Goal: Task Accomplishment & Management: Manage account settings

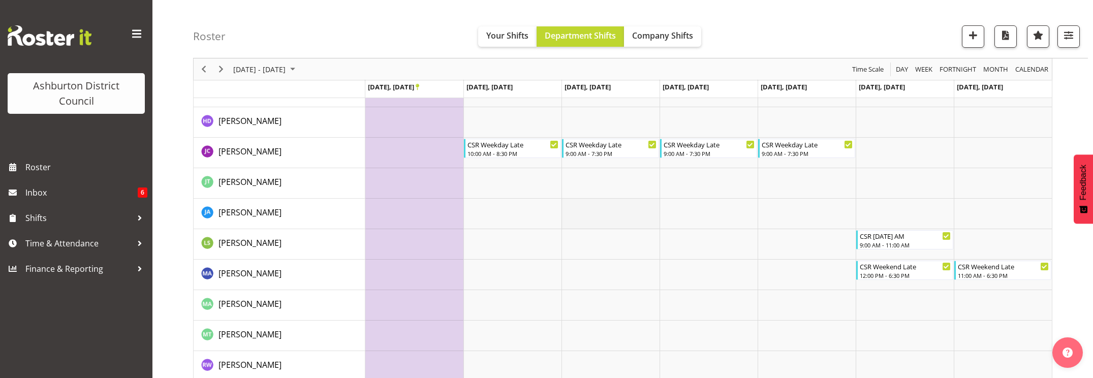
scroll to position [160, 0]
click at [299, 69] on span "September 22 - 28, 2025" at bounding box center [292, 69] width 12 height 13
click at [336, 93] on span "next month" at bounding box center [340, 94] width 18 height 18
click at [292, 127] on span "2" at bounding box center [292, 129] width 15 height 15
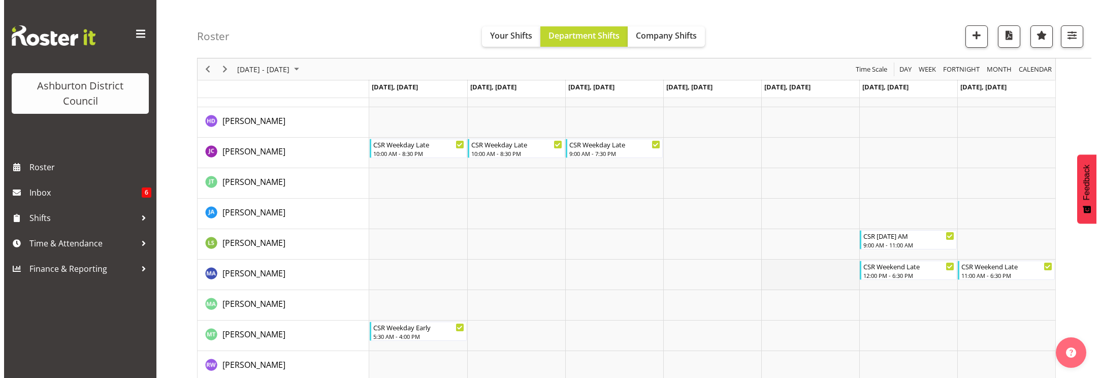
scroll to position [202, 0]
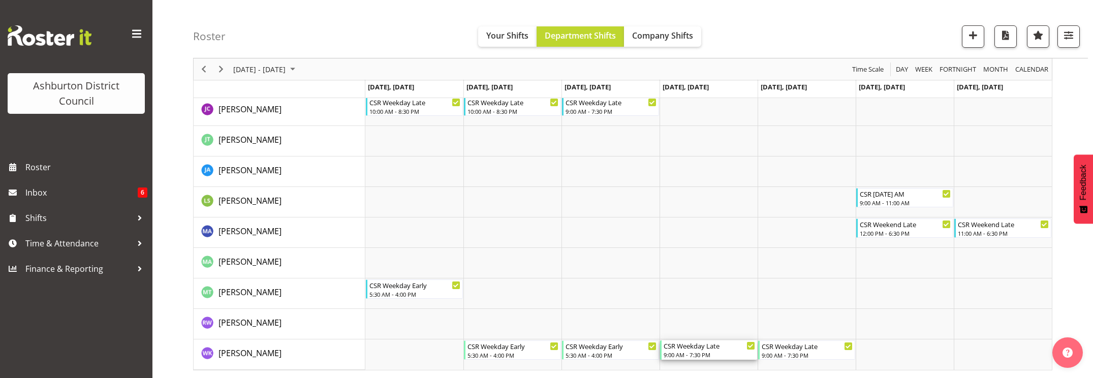
click at [730, 355] on div "9:00 AM - 7:30 PM" at bounding box center [708, 354] width 91 height 8
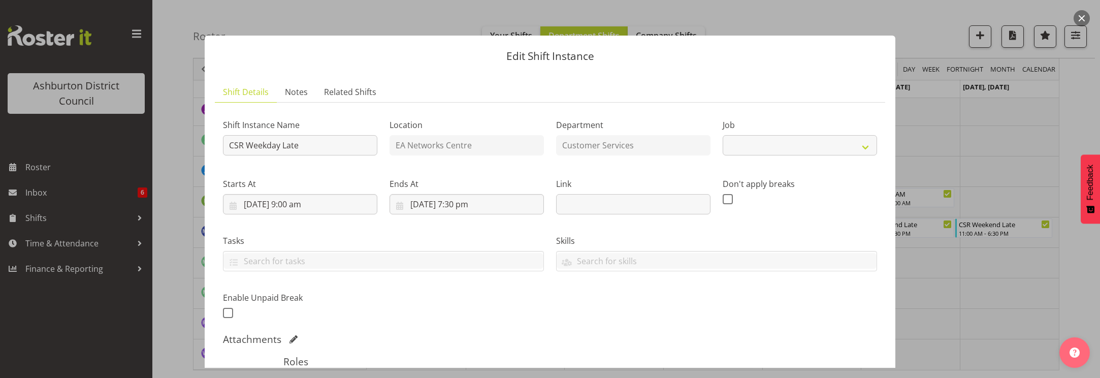
select select "30"
click at [299, 207] on input "[DATE] 9:00 am" at bounding box center [300, 204] width 154 height 20
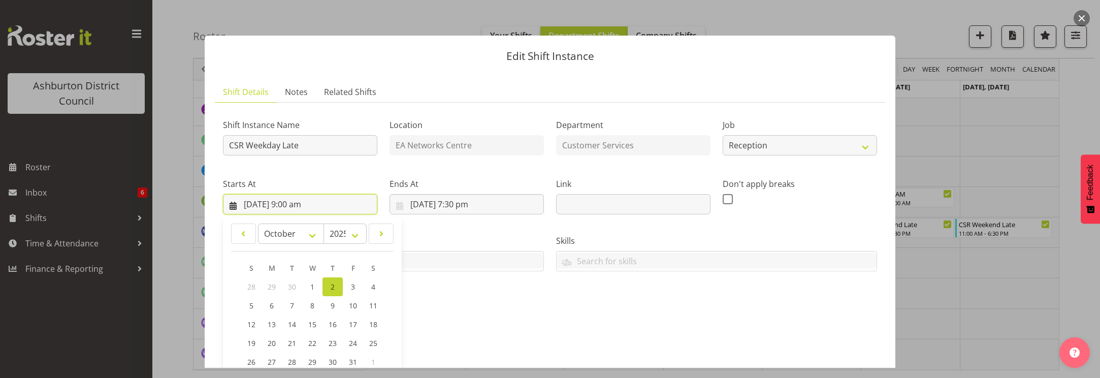
scroll to position [169, 0]
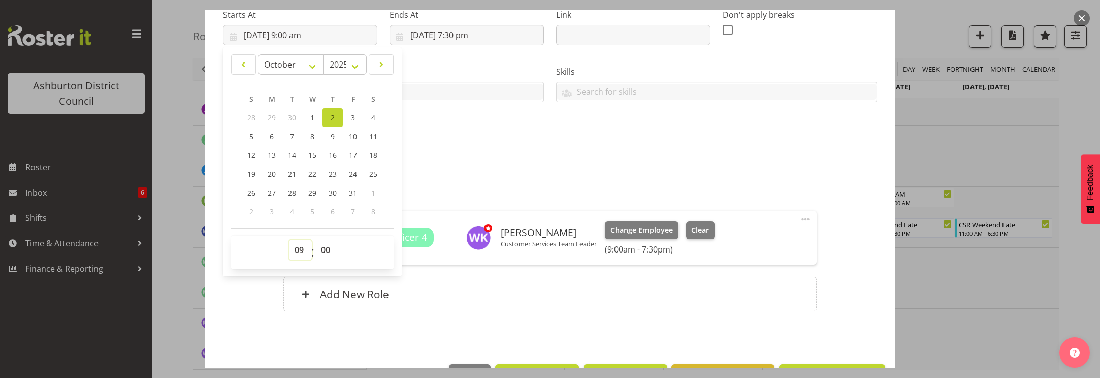
click at [302, 252] on select "00 01 02 03 04 05 06 07 08 09 10 11 12 13 14 15 16 17 18 19 20 21 22 23" at bounding box center [300, 250] width 23 height 20
select select "5"
click at [289, 240] on select "00 01 02 03 04 05 06 07 08 09 10 11 12 13 14 15 16 17 18 19 20 21 22 23" at bounding box center [300, 250] width 23 height 20
type input "[DATE] 5:00 am"
click at [325, 250] on select "00 01 02 03 04 05 06 07 08 09 10 11 12 13 14 15 16 17 18 19 20 21 22 23 24 25 2…" at bounding box center [326, 250] width 23 height 20
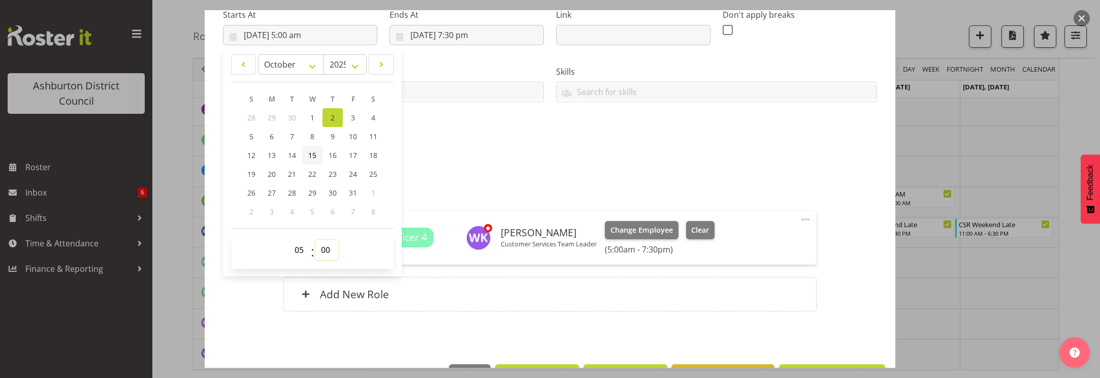
select select "30"
click at [315, 240] on select "00 01 02 03 04 05 06 07 08 09 10 11 12 13 14 15 16 17 18 19 20 21 22 23 24 25 2…" at bounding box center [326, 250] width 23 height 20
type input "[DATE] 5:30 am"
click at [465, 171] on div "Attachments" at bounding box center [550, 170] width 654 height 12
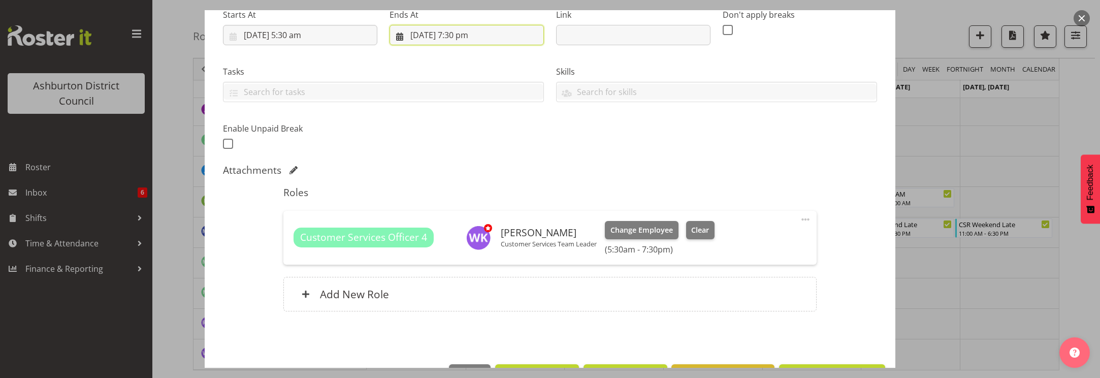
click at [467, 33] on input "[DATE] 7:30 pm" at bounding box center [467, 35] width 154 height 20
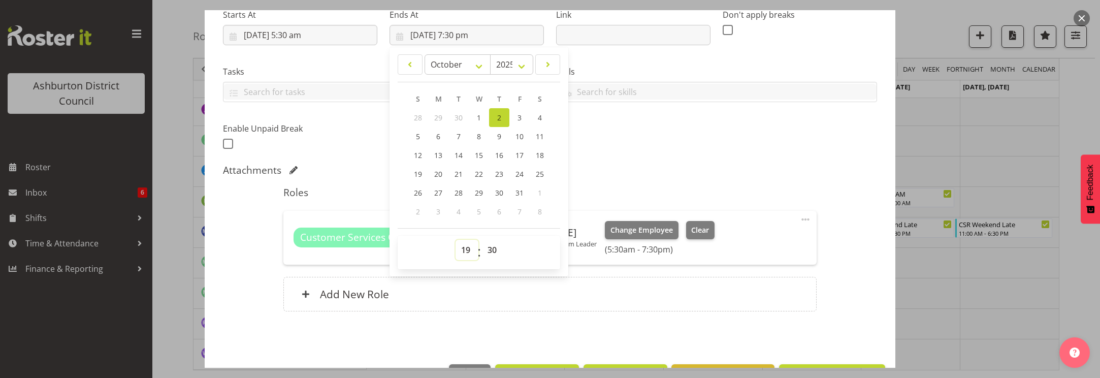
click at [462, 254] on select "00 01 02 03 04 05 06 07 08 09 10 11 12 13 14 15 16 17 18 19 20 21 22 23" at bounding box center [467, 250] width 23 height 20
select select "16"
click at [456, 240] on select "00 01 02 03 04 05 06 07 08 09 10 11 12 13 14 15 16 17 18 19 20 21 22 23" at bounding box center [467, 250] width 23 height 20
type input "[DATE] 4:30 pm"
click at [494, 251] on select "00 01 02 03 04 05 06 07 08 09 10 11 12 13 14 15 16 17 18 19 20 21 22 23 24 25 2…" at bounding box center [493, 250] width 23 height 20
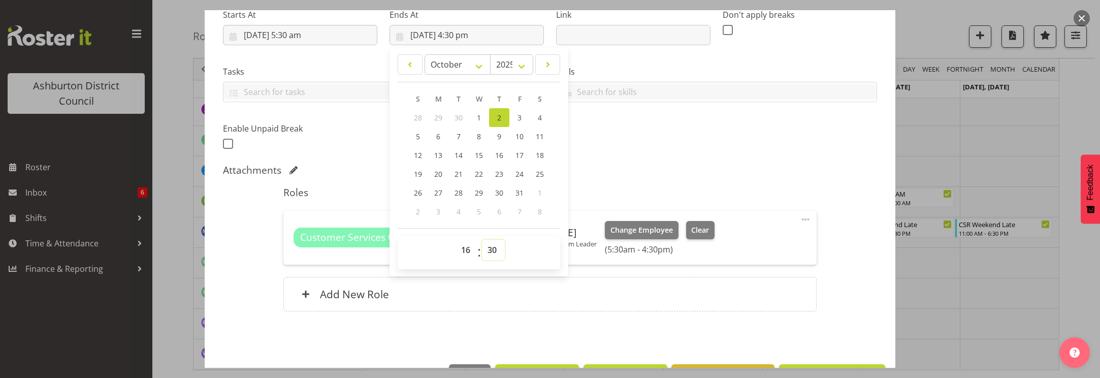
select select "0"
click at [482, 240] on select "00 01 02 03 04 05 06 07 08 09 10 11 12 13 14 15 16 17 18 19 20 21 22 23 24 25 2…" at bounding box center [493, 250] width 23 height 20
type input "[DATE] 4:00 pm"
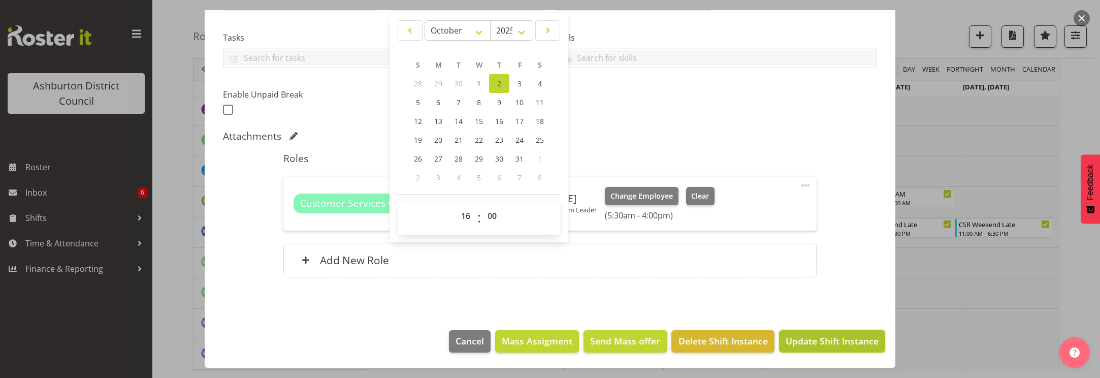
click at [836, 342] on span "Update Shift Instance" at bounding box center [832, 340] width 93 height 13
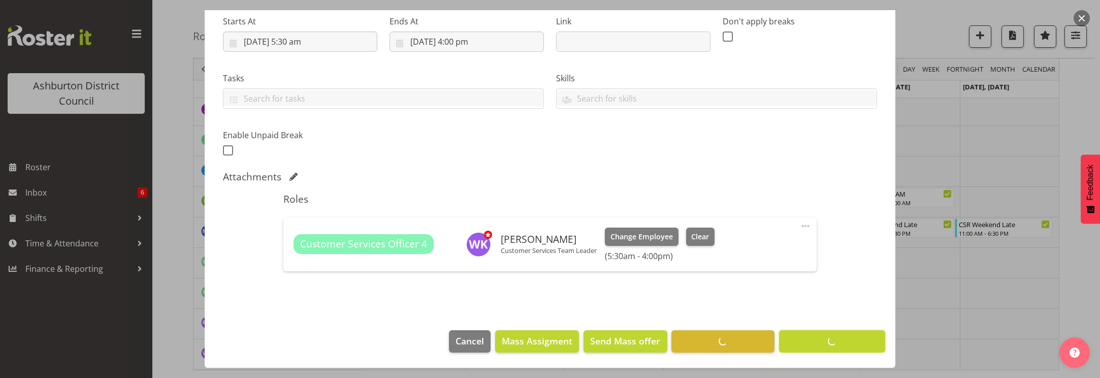
scroll to position [163, 0]
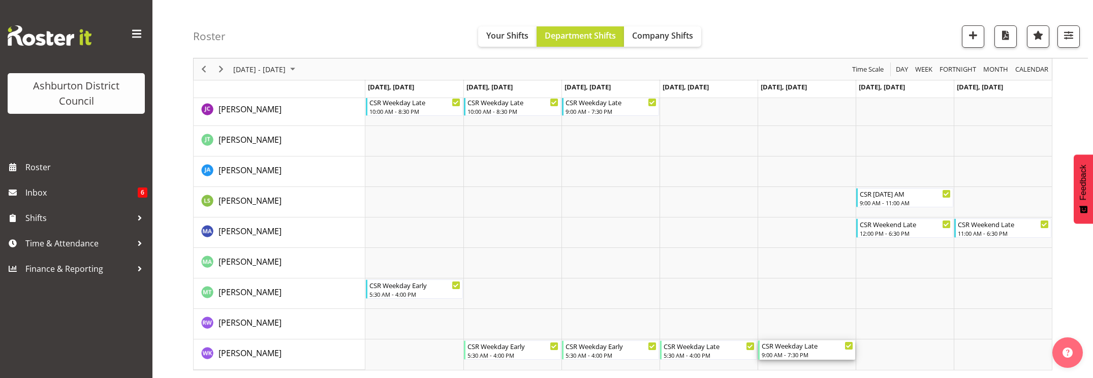
click at [804, 349] on div "CSR Weekday Late" at bounding box center [806, 345] width 91 height 10
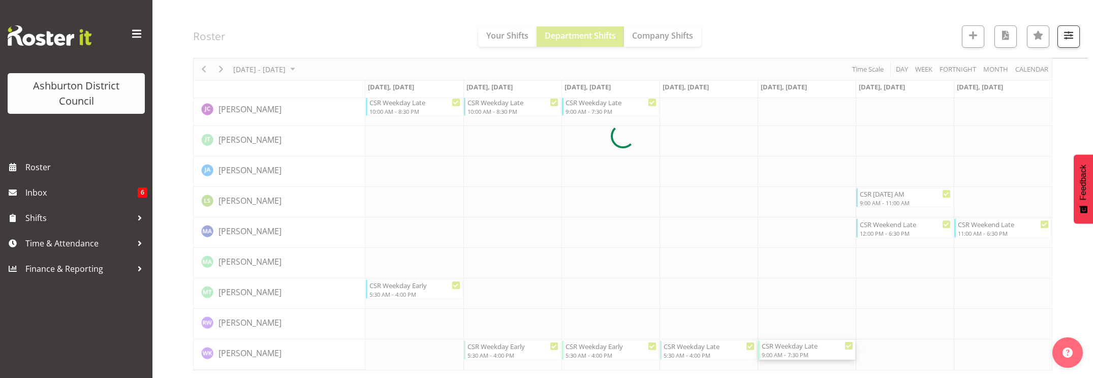
select select
select select "9"
select select "2025"
select select "9"
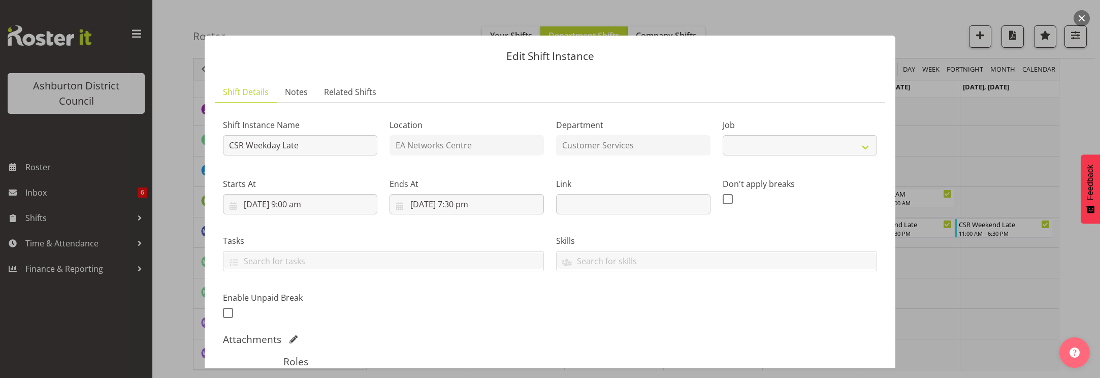
select select "30"
click at [300, 202] on input "[DATE] 9:00 am" at bounding box center [300, 204] width 154 height 20
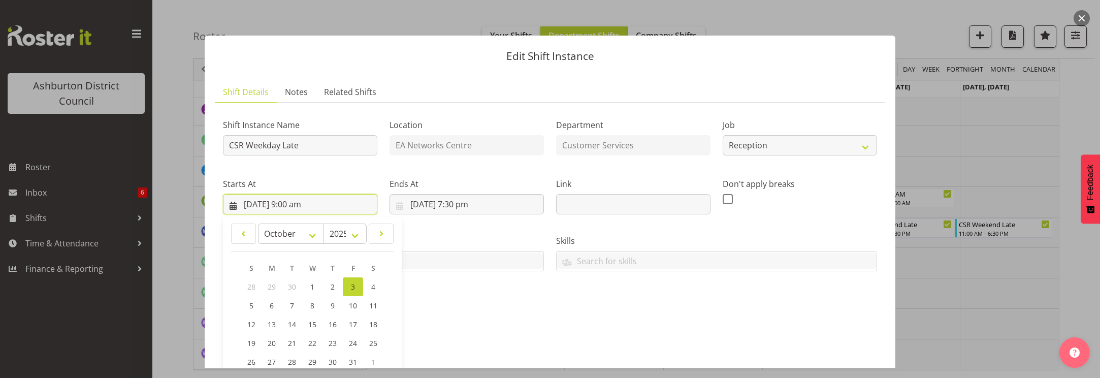
scroll to position [203, 0]
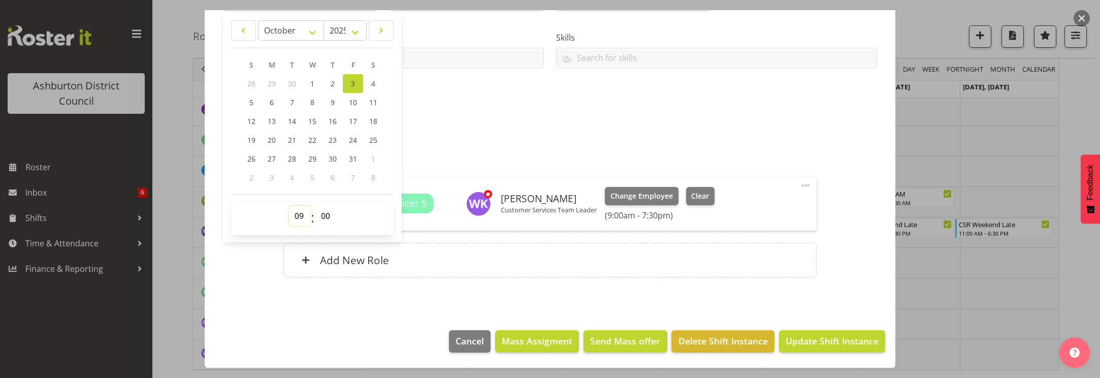
click at [299, 213] on select "00 01 02 03 04 05 06 07 08 09 10 11 12 13 14 15 16 17 18 19 20 21 22 23" at bounding box center [300, 216] width 23 height 20
select select "5"
click at [289, 206] on select "00 01 02 03 04 05 06 07 08 09 10 11 12 13 14 15 16 17 18 19 20 21 22 23" at bounding box center [300, 216] width 23 height 20
type input "[DATE] 5:00 am"
click at [324, 215] on select "00 01 02 03 04 05 06 07 08 09 10 11 12 13 14 15 16 17 18 19 20 21 22 23 24 25 2…" at bounding box center [326, 216] width 23 height 20
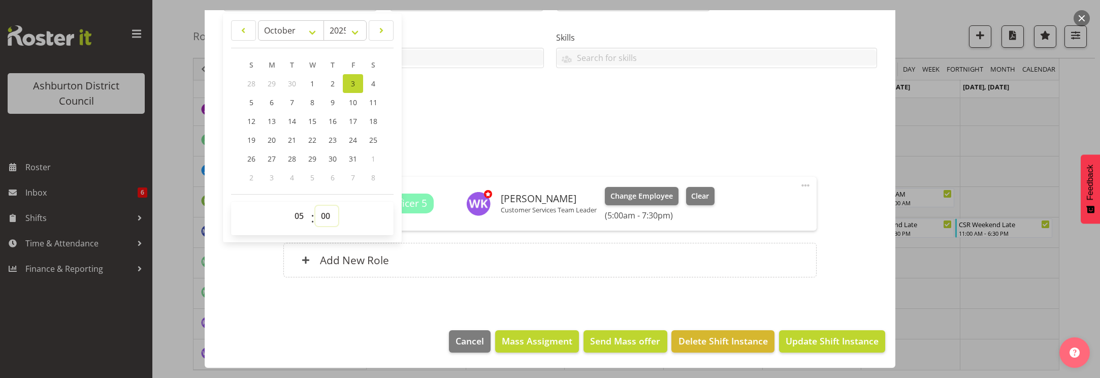
select select "30"
click at [315, 206] on select "00 01 02 03 04 05 06 07 08 09 10 11 12 13 14 15 16 17 18 19 20 21 22 23 24 25 2…" at bounding box center [326, 216] width 23 height 20
type input "[DATE] 5:30 am"
click at [441, 119] on div "Shift Instance Name CSR Weekday Late Location EA Networks Centre Department Cus…" at bounding box center [550, 12] width 666 height 222
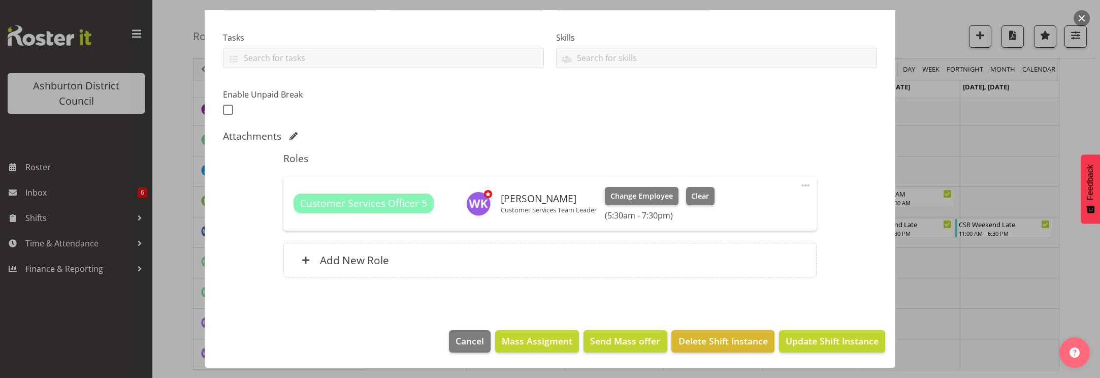
scroll to position [34, 0]
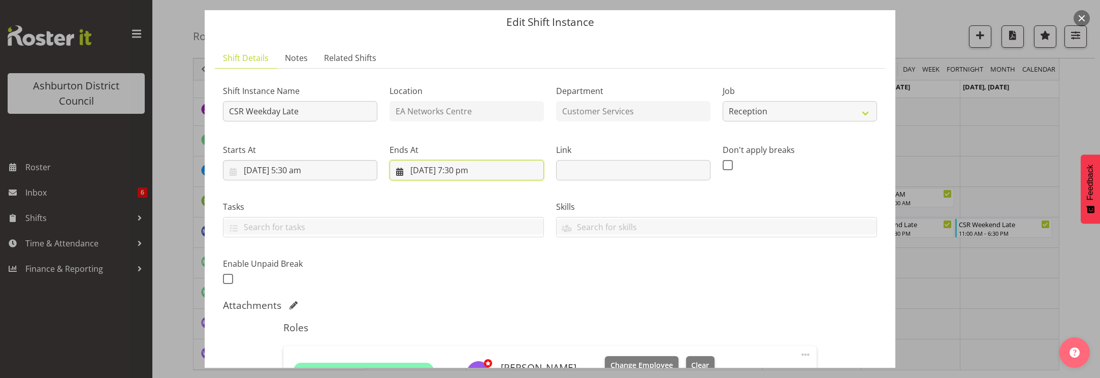
click at [466, 166] on input "[DATE] 7:30 pm" at bounding box center [467, 170] width 154 height 20
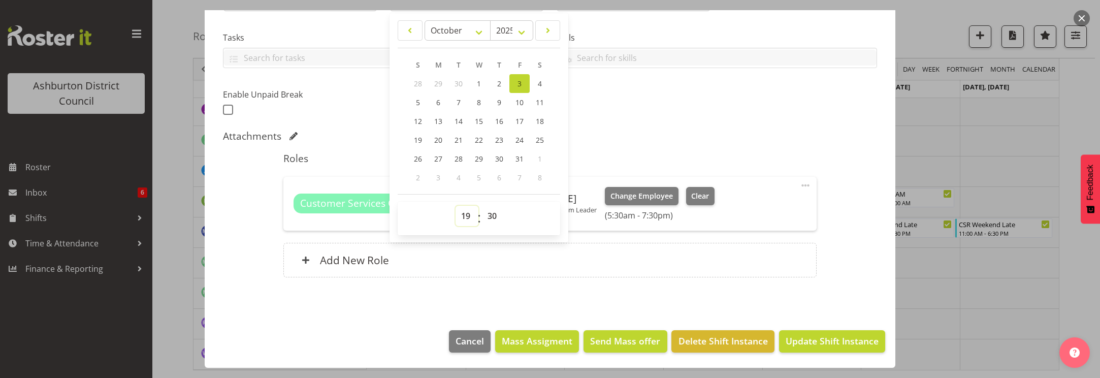
click at [464, 218] on select "00 01 02 03 04 05 06 07 08 09 10 11 12 13 14 15 16 17 18 19 20 21 22 23" at bounding box center [467, 216] width 23 height 20
select select "16"
click at [456, 206] on select "00 01 02 03 04 05 06 07 08 09 10 11 12 13 14 15 16 17 18 19 20 21 22 23" at bounding box center [467, 216] width 23 height 20
type input "[DATE] 4:30 pm"
click at [491, 216] on select "00 01 02 03 04 05 06 07 08 09 10 11 12 13 14 15 16 17 18 19 20 21 22 23 24 25 2…" at bounding box center [493, 216] width 23 height 20
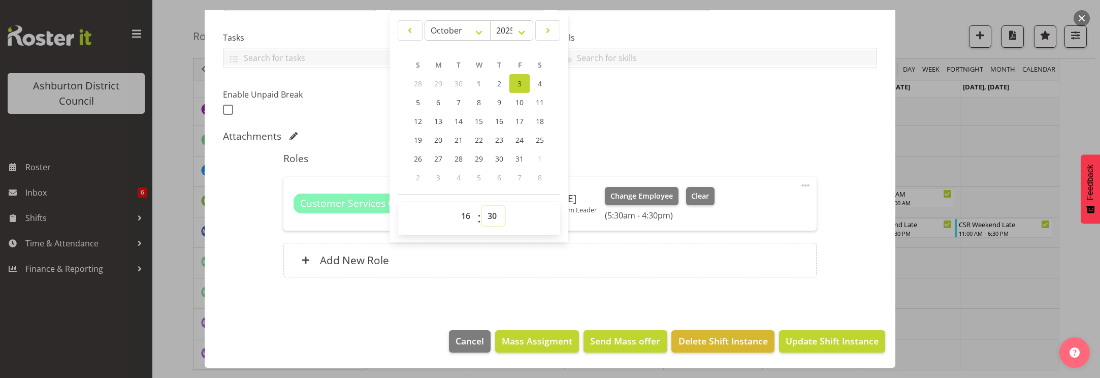
select select "0"
click at [482, 206] on select "00 01 02 03 04 05 06 07 08 09 10 11 12 13 14 15 16 17 18 19 20 21 22 23 24 25 2…" at bounding box center [493, 216] width 23 height 20
type input "[DATE] 4:00 pm"
click at [815, 344] on span "Update Shift Instance" at bounding box center [832, 340] width 93 height 13
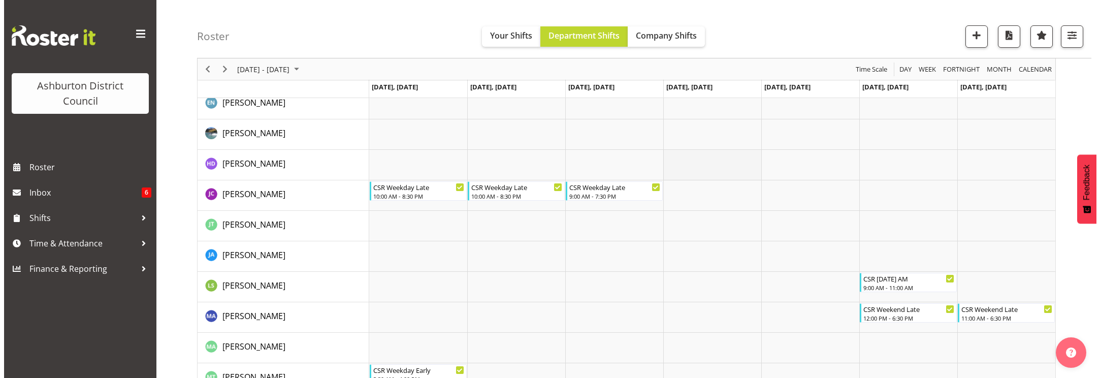
scroll to position [33, 0]
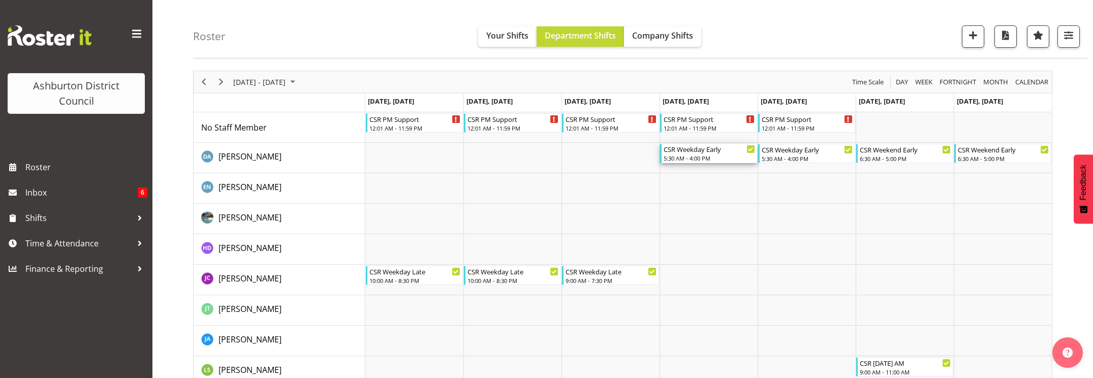
click at [710, 157] on div "5:30 AM - 4:00 PM" at bounding box center [708, 158] width 91 height 8
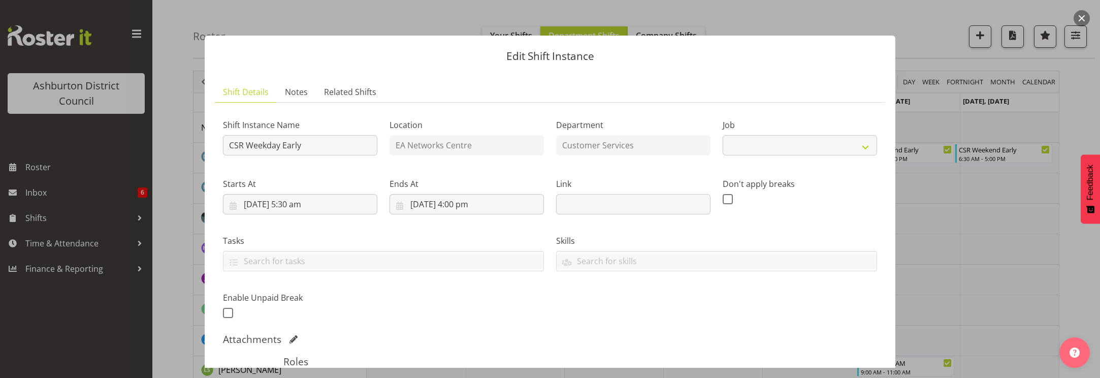
select select "30"
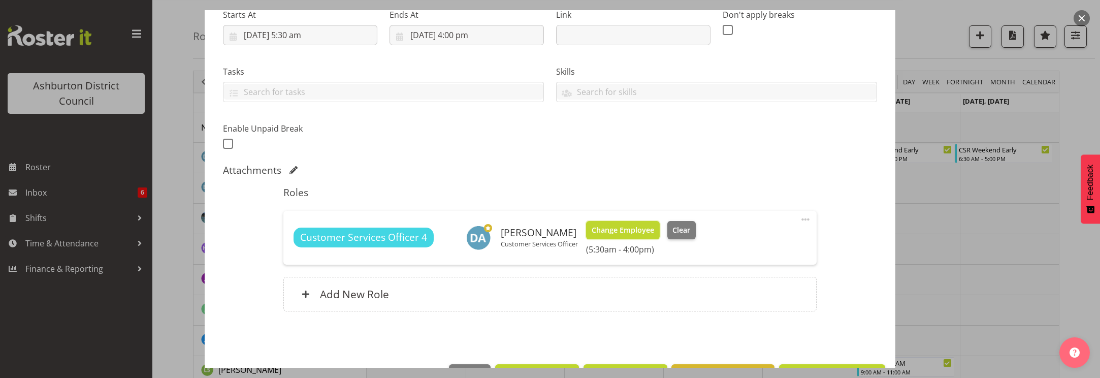
click at [627, 229] on span "Change Employee" at bounding box center [623, 230] width 62 height 11
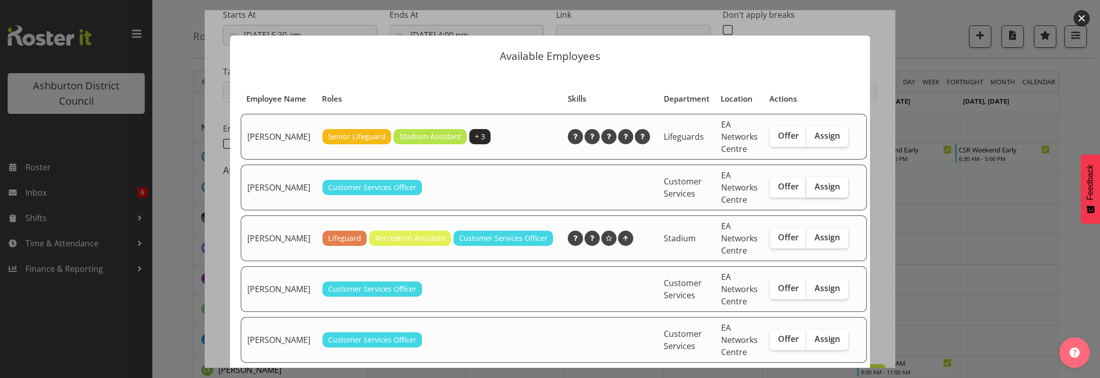
click at [815, 191] on span "Assign" at bounding box center [827, 186] width 25 height 10
click at [808, 190] on input "Assign" at bounding box center [810, 186] width 7 height 7
checkbox input "true"
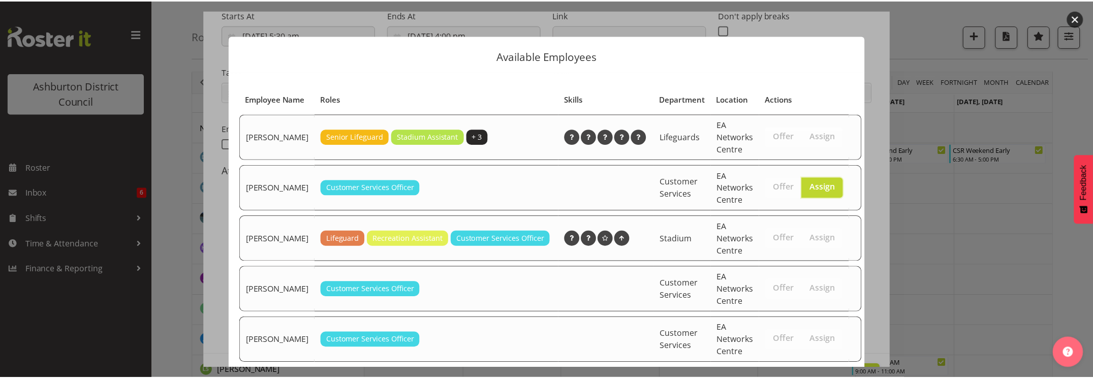
scroll to position [235, 0]
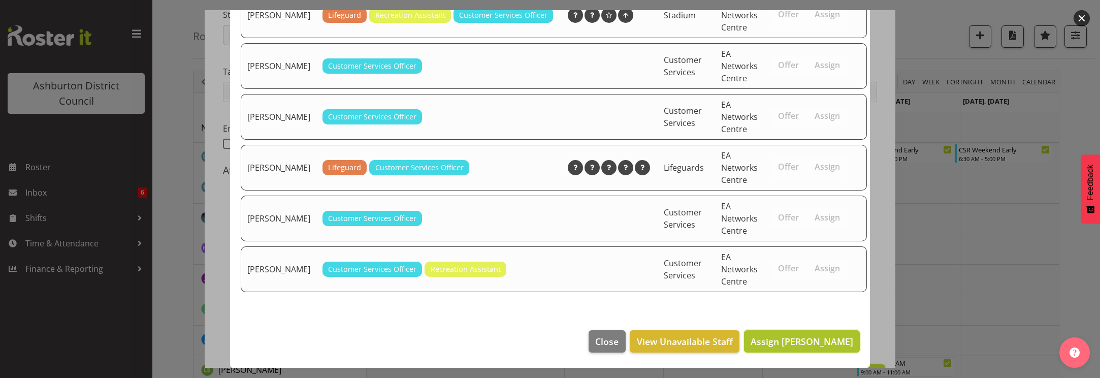
click at [779, 340] on span "Assign [PERSON_NAME]" at bounding box center [802, 341] width 103 height 12
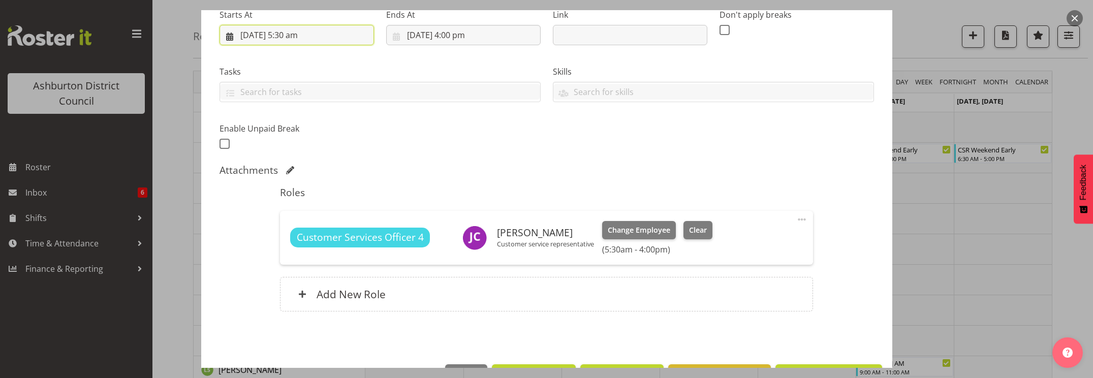
click at [326, 36] on input "[DATE] 5:30 am" at bounding box center [296, 35] width 154 height 20
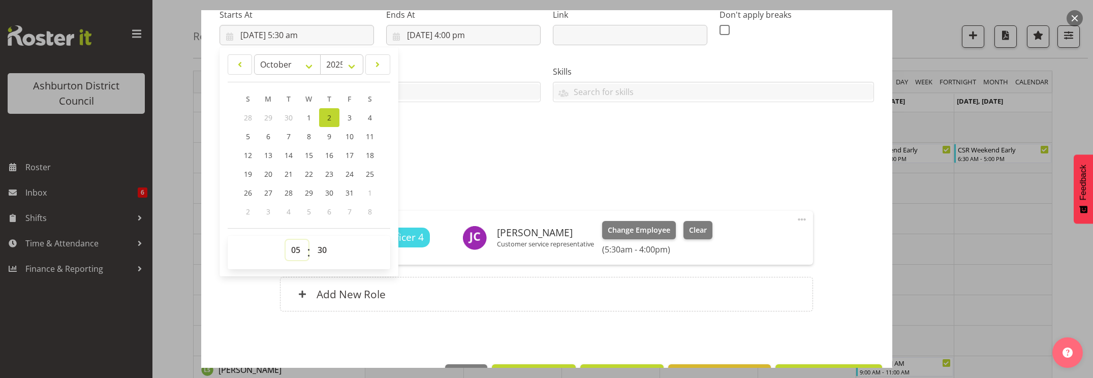
click at [295, 245] on select "00 01 02 03 04 05 06 07 08 09 10 11 12 13 14 15 16 17 18 19 20 21 22 23" at bounding box center [296, 250] width 23 height 20
select select "16"
click at [285, 240] on select "00 01 02 03 04 05 06 07 08 09 10 11 12 13 14 15 16 17 18 19 20 21 22 23" at bounding box center [296, 250] width 23 height 20
type input "[DATE] 4:30 pm"
click at [318, 246] on select "00 01 02 03 04 05 06 07 08 09 10 11 12 13 14 15 16 17 18 19 20 21 22 23 24 25 2…" at bounding box center [323, 250] width 23 height 20
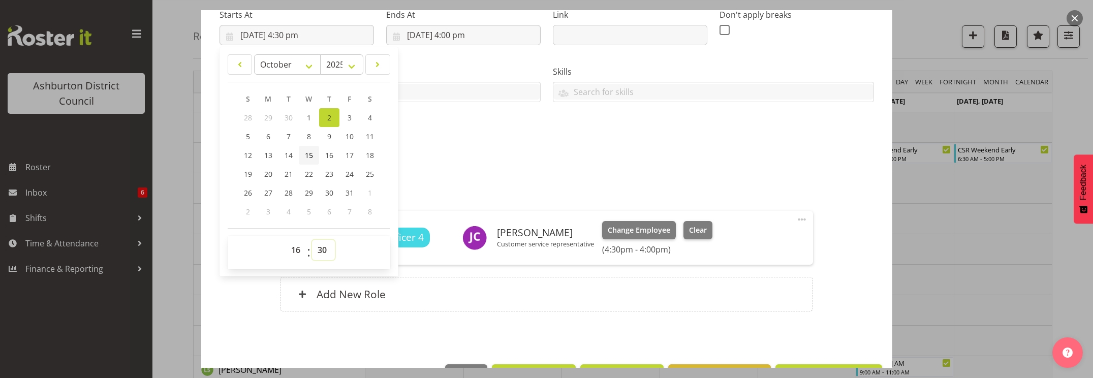
select select "0"
click at [312, 240] on select "00 01 02 03 04 05 06 07 08 09 10 11 12 13 14 15 16 17 18 19 20 21 22 23 24 25 2…" at bounding box center [323, 250] width 23 height 20
type input "[DATE] 4:00 pm"
click at [447, 36] on input "[DATE] 4:00 pm" at bounding box center [463, 35] width 154 height 20
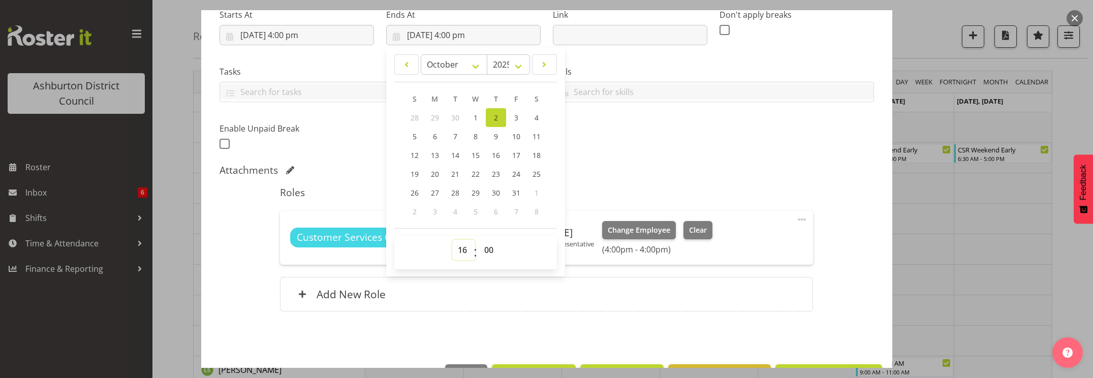
drag, startPoint x: 458, startPoint y: 250, endPoint x: 458, endPoint y: 244, distance: 6.1
click at [458, 250] on select "00 01 02 03 04 05 06 07 08 09 10 11 12 13 14 15 16 17 18 19 20 21 22 23" at bounding box center [463, 250] width 23 height 20
select select "19"
click at [452, 240] on select "00 01 02 03 04 05 06 07 08 09 10 11 12 13 14 15 16 17 18 19 20 21 22 23" at bounding box center [463, 250] width 23 height 20
type input "[DATE] 7:00 pm"
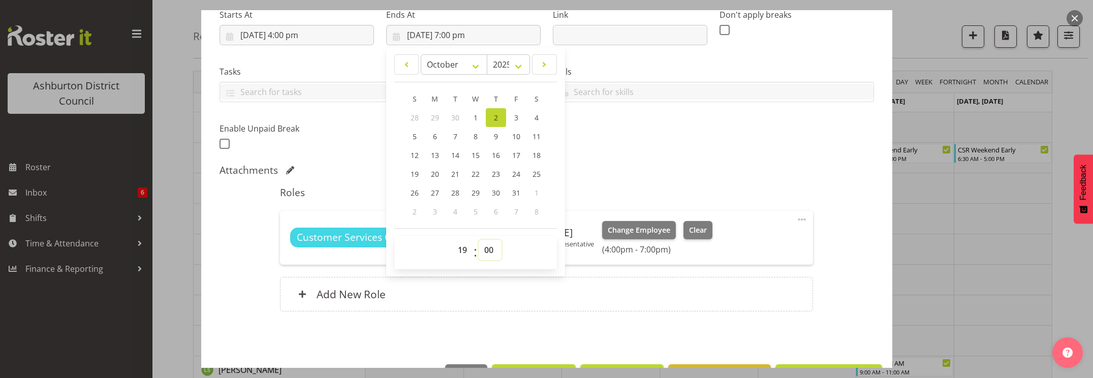
click at [486, 249] on select "00 01 02 03 04 05 06 07 08 09 10 11 12 13 14 15 16 17 18 19 20 21 22 23 24 25 2…" at bounding box center [489, 250] width 23 height 20
select select "30"
click at [478, 240] on select "00 01 02 03 04 05 06 07 08 09 10 11 12 13 14 15 16 17 18 19 20 21 22 23 24 25 2…" at bounding box center [489, 250] width 23 height 20
type input "[DATE] 7:30 pm"
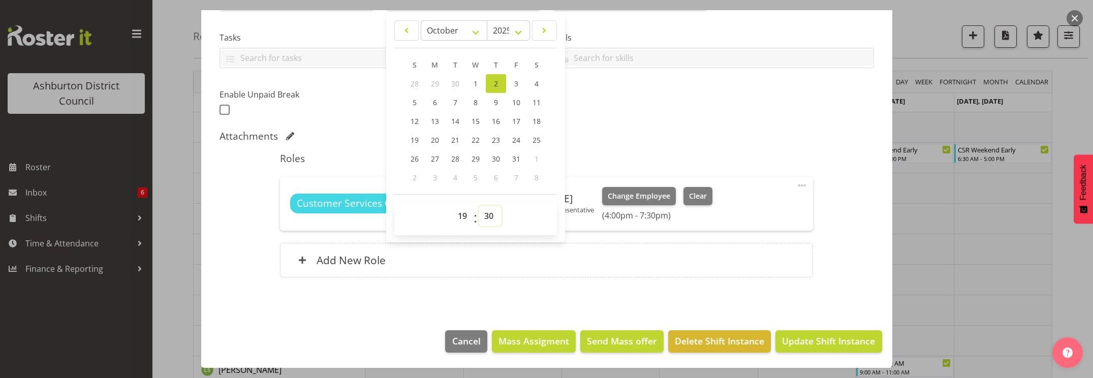
scroll to position [75, 0]
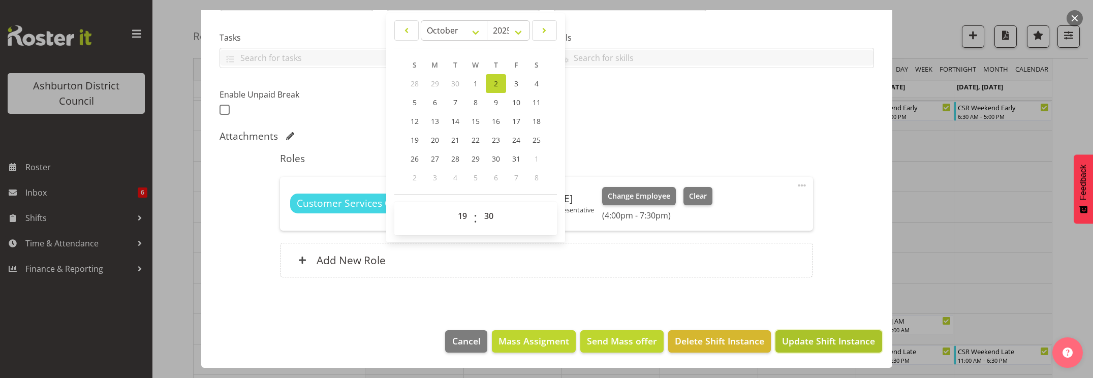
click at [819, 343] on span "Update Shift Instance" at bounding box center [828, 340] width 93 height 13
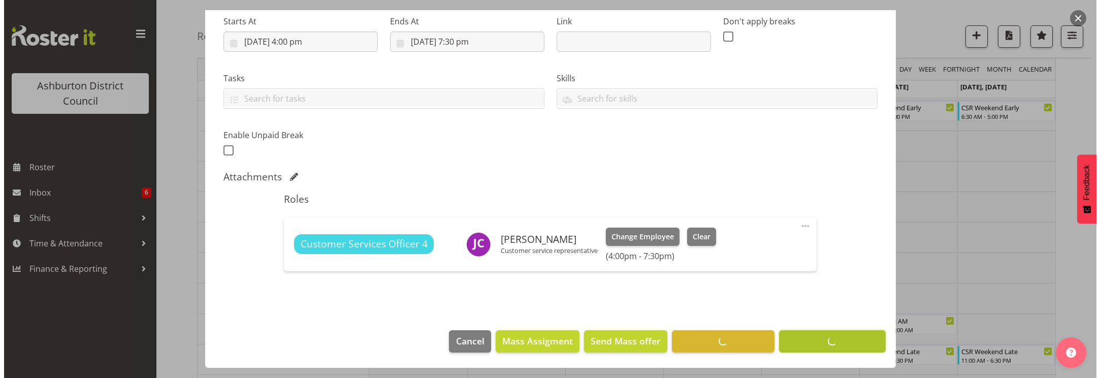
scroll to position [163, 0]
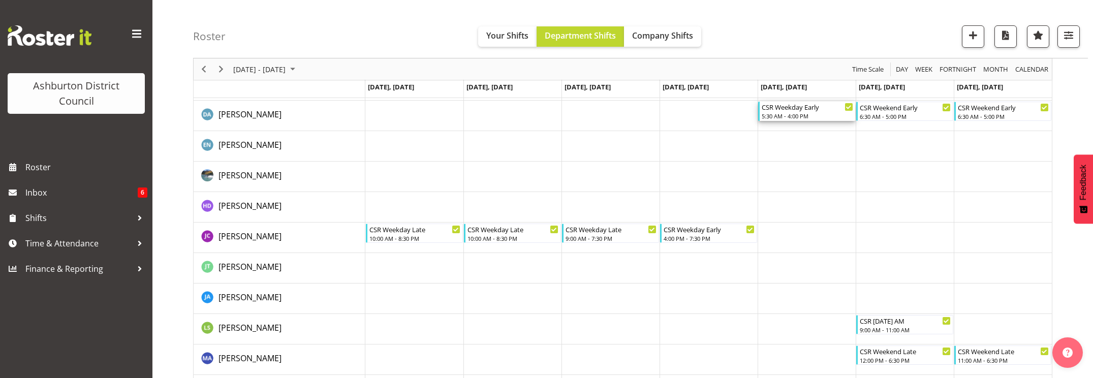
click at [815, 114] on div "5:30 AM - 4:00 PM" at bounding box center [806, 116] width 91 height 8
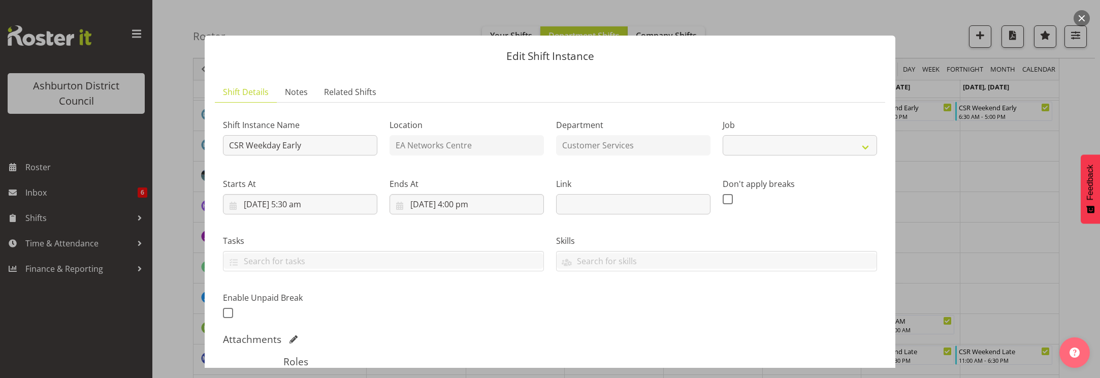
select select "30"
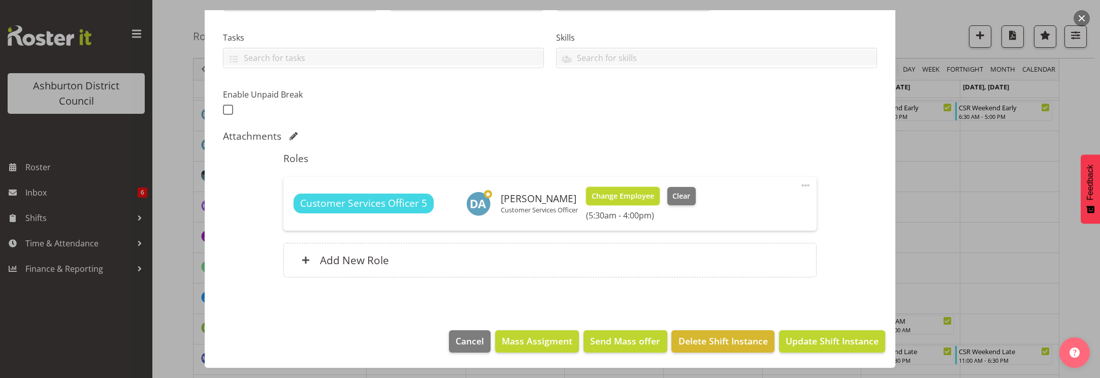
click at [645, 196] on span "Change Employee" at bounding box center [623, 195] width 62 height 11
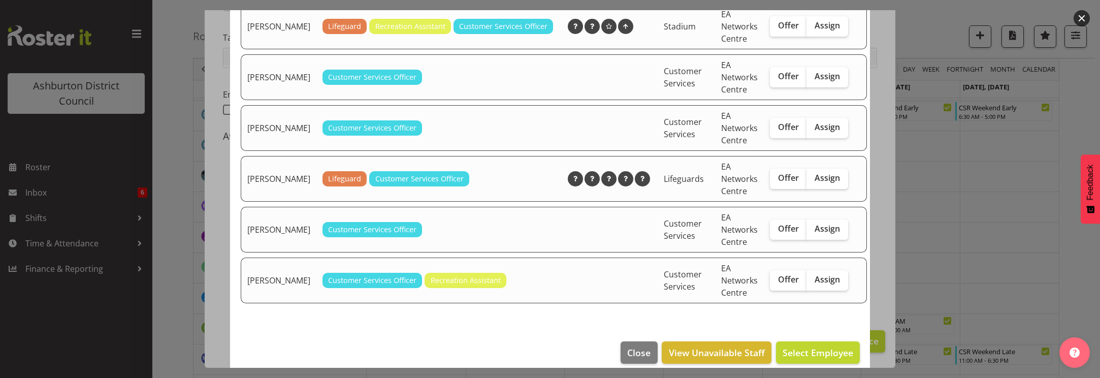
scroll to position [127, 0]
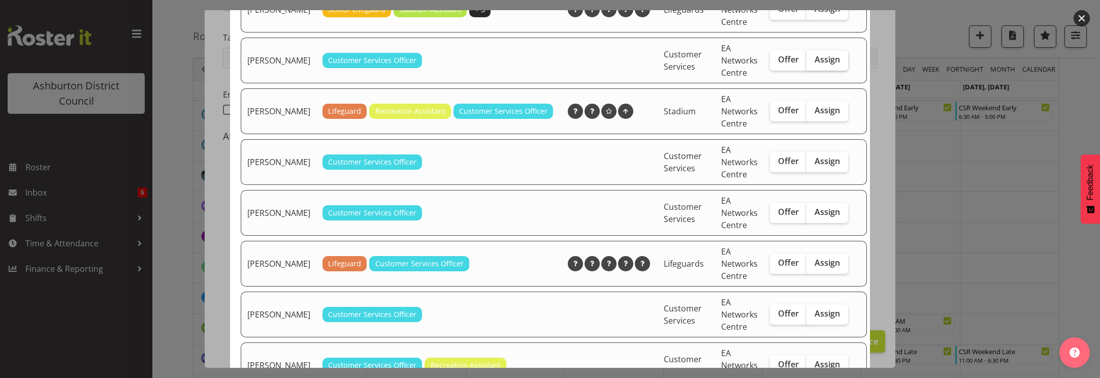
click at [810, 71] on label "Assign" at bounding box center [828, 60] width 42 height 20
click at [810, 63] on input "Assign" at bounding box center [810, 59] width 7 height 7
checkbox input "true"
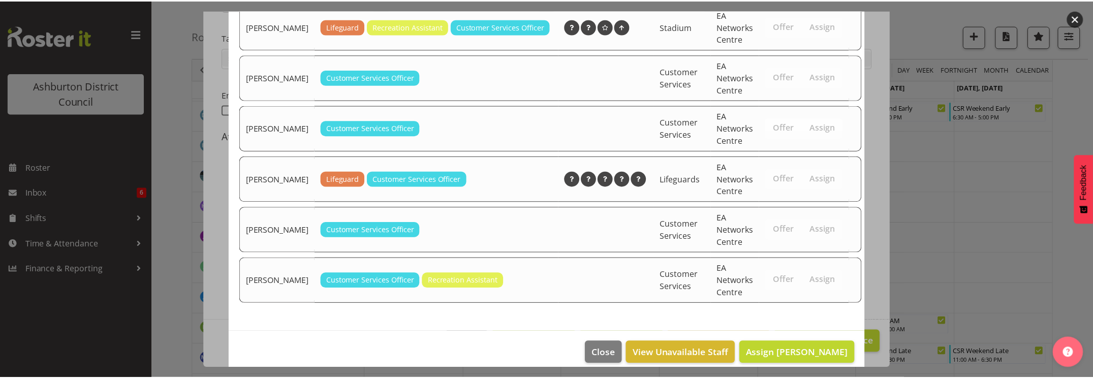
scroll to position [235, 0]
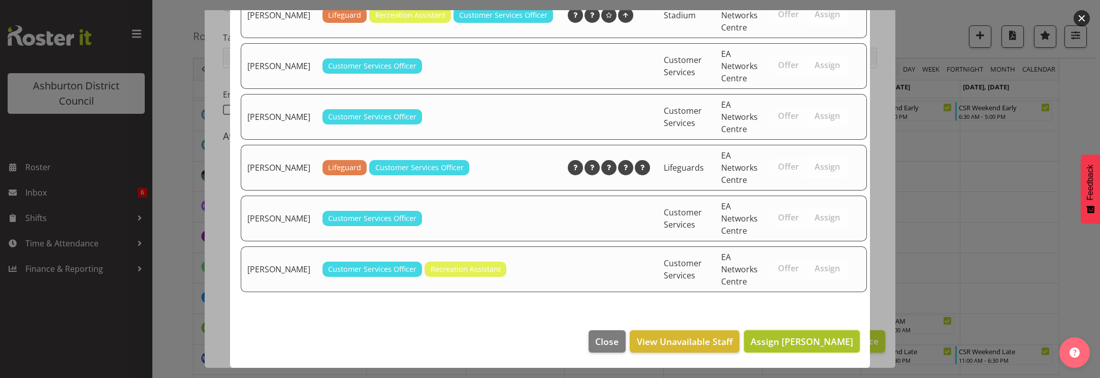
click at [810, 342] on span "Assign [PERSON_NAME]" at bounding box center [802, 341] width 103 height 12
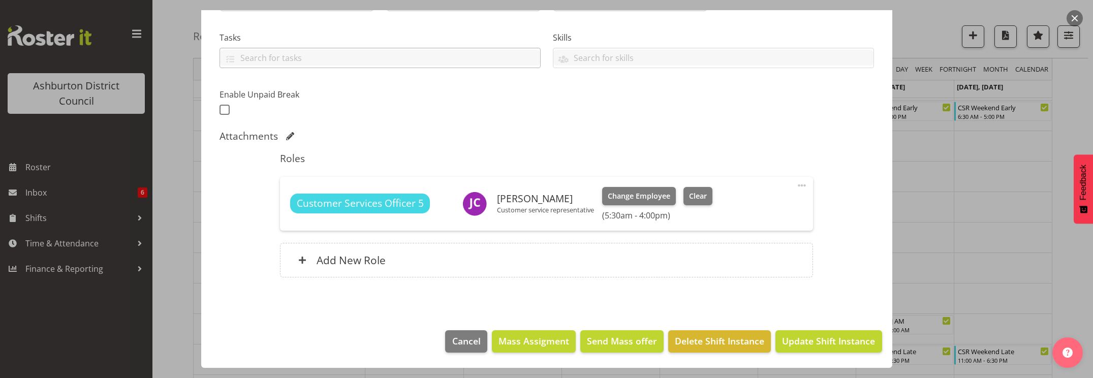
scroll to position [76, 0]
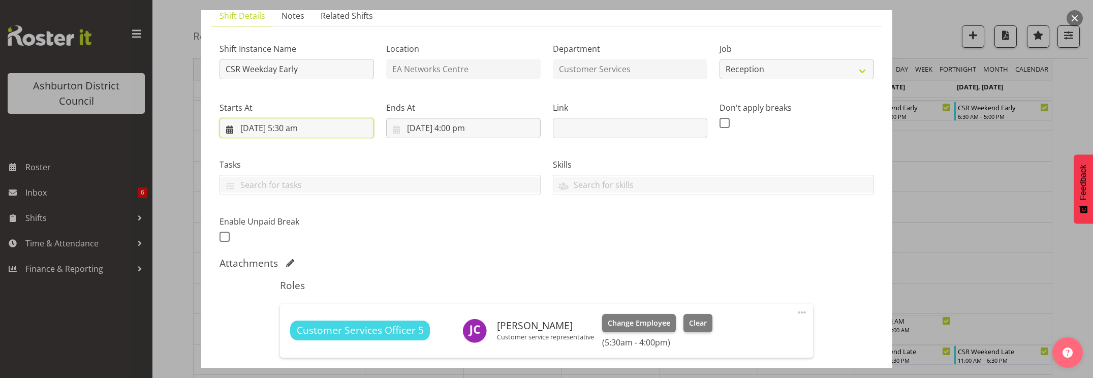
click at [324, 128] on input "[DATE] 5:30 am" at bounding box center [296, 128] width 154 height 20
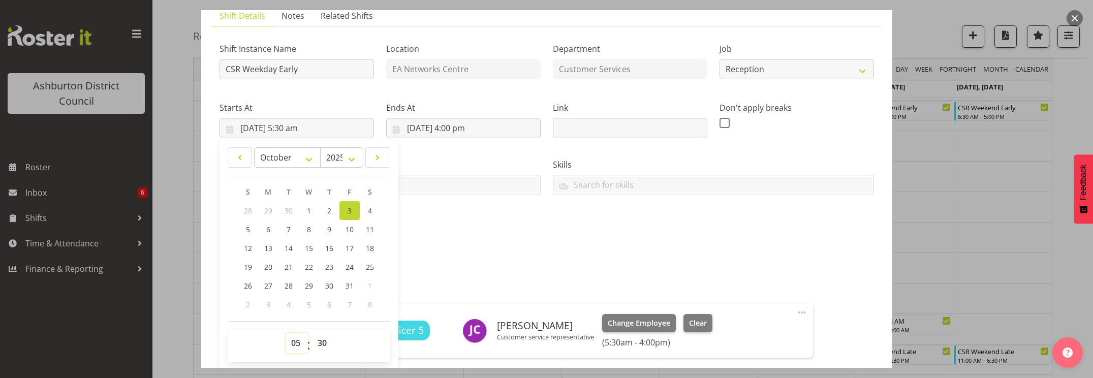
click at [296, 341] on select "00 01 02 03 04 05 06 07 08 09 10 11 12 13 14 15 16 17 18 19 20 21 22 23" at bounding box center [296, 343] width 23 height 20
select select "16"
click at [285, 333] on select "00 01 02 03 04 05 06 07 08 09 10 11 12 13 14 15 16 17 18 19 20 21 22 23" at bounding box center [296, 343] width 23 height 20
type input "[DATE] 4:30 pm"
click at [322, 342] on select "00 01 02 03 04 05 06 07 08 09 10 11 12 13 14 15 16 17 18 19 20 21 22 23 24 25 2…" at bounding box center [323, 343] width 23 height 20
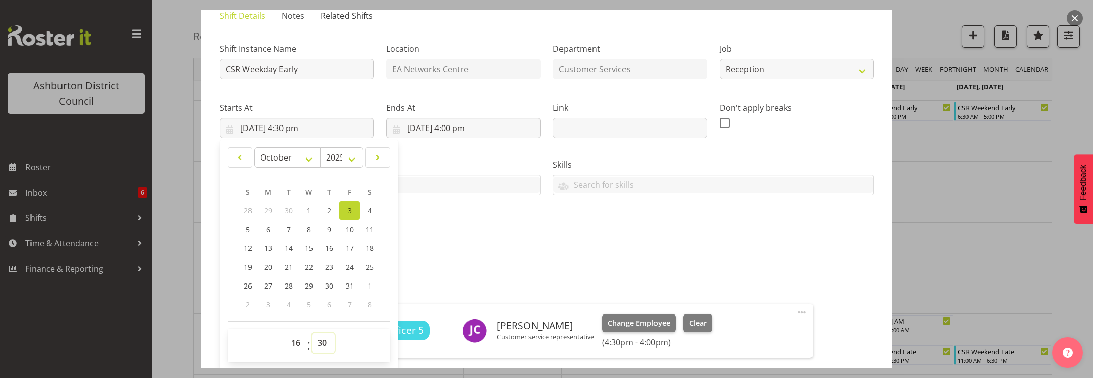
select select "0"
click at [312, 333] on select "00 01 02 03 04 05 06 07 08 09 10 11 12 13 14 15 16 17 18 19 20 21 22 23 24 25 2…" at bounding box center [323, 343] width 23 height 20
type input "[DATE] 4:00 pm"
click at [458, 133] on input "[DATE] 4:00 pm" at bounding box center [463, 128] width 154 height 20
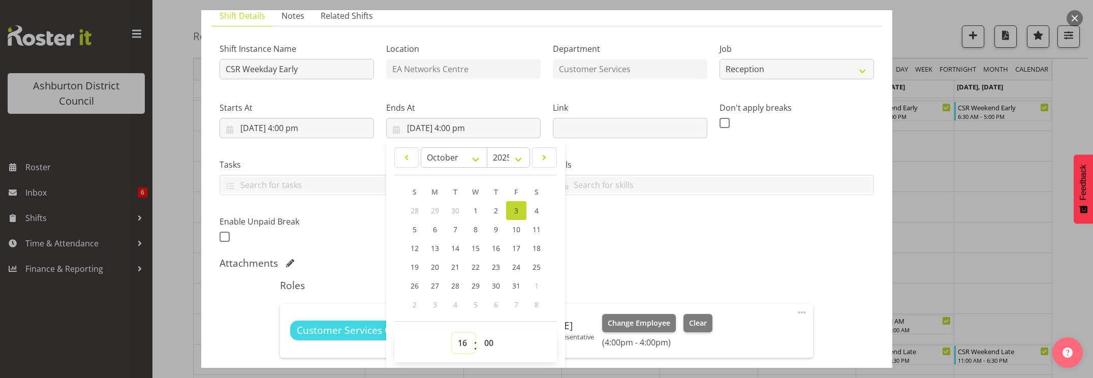
click at [459, 343] on select "00 01 02 03 04 05 06 07 08 09 10 11 12 13 14 15 16 17 18 19 20 21 22 23" at bounding box center [463, 343] width 23 height 20
select select "19"
click at [452, 333] on select "00 01 02 03 04 05 06 07 08 09 10 11 12 13 14 15 16 17 18 19 20 21 22 23" at bounding box center [463, 343] width 23 height 20
type input "[DATE] 7:00 pm"
click at [485, 340] on select "00 01 02 03 04 05 06 07 08 09 10 11 12 13 14 15 16 17 18 19 20 21 22 23 24 25 2…" at bounding box center [489, 343] width 23 height 20
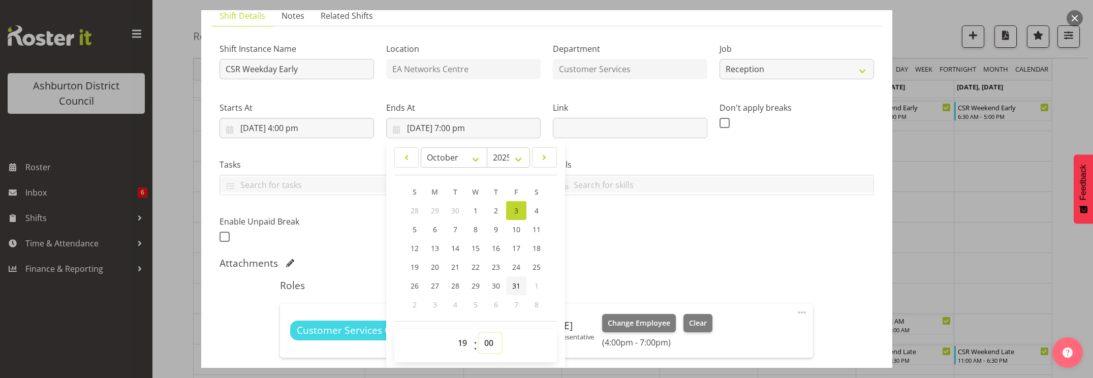
select select "30"
click at [478, 333] on select "00 01 02 03 04 05 06 07 08 09 10 11 12 13 14 15 16 17 18 19 20 21 22 23 24 25 2…" at bounding box center [489, 343] width 23 height 20
type input "[DATE] 7:30 pm"
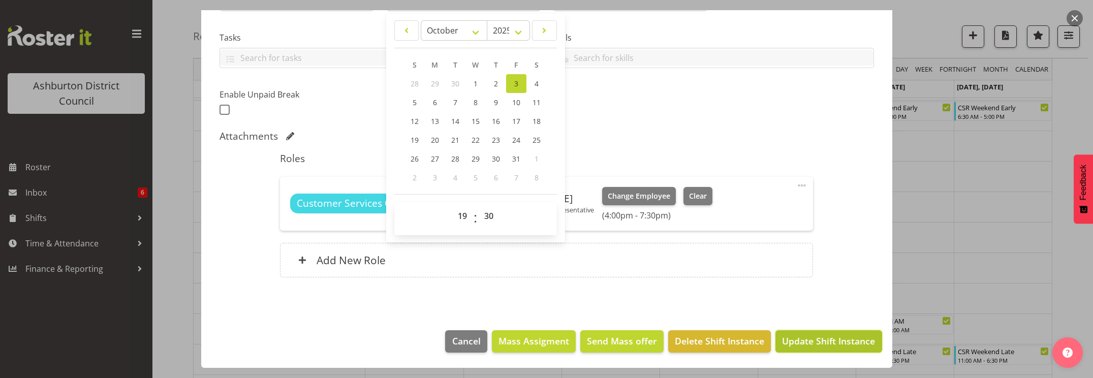
click at [820, 346] on span "Update Shift Instance" at bounding box center [828, 340] width 93 height 13
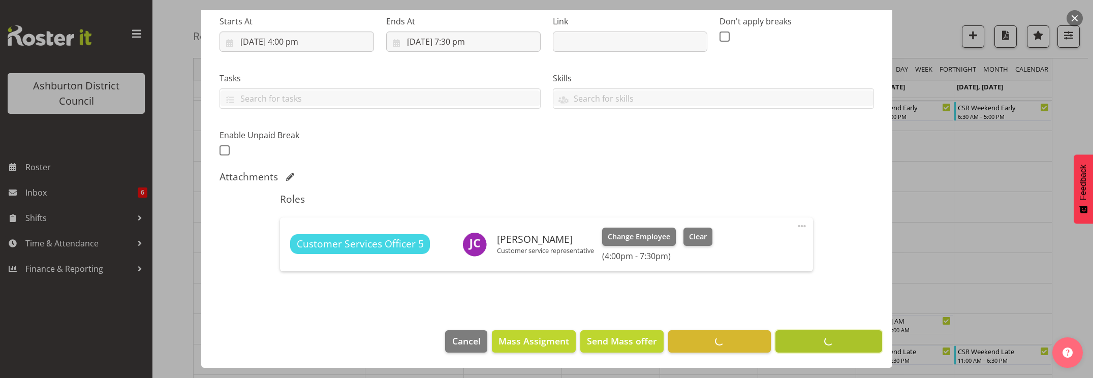
scroll to position [163, 0]
